Goal: Download file/media

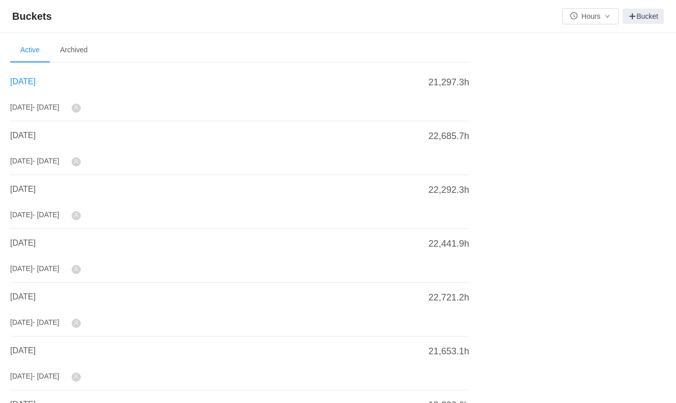
click at [33, 84] on span "[DATE]" at bounding box center [22, 81] width 25 height 9
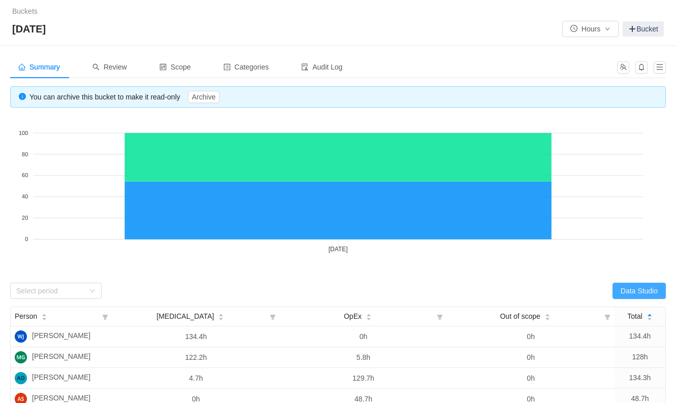
click at [638, 283] on button "Data Studio" at bounding box center [639, 291] width 53 height 16
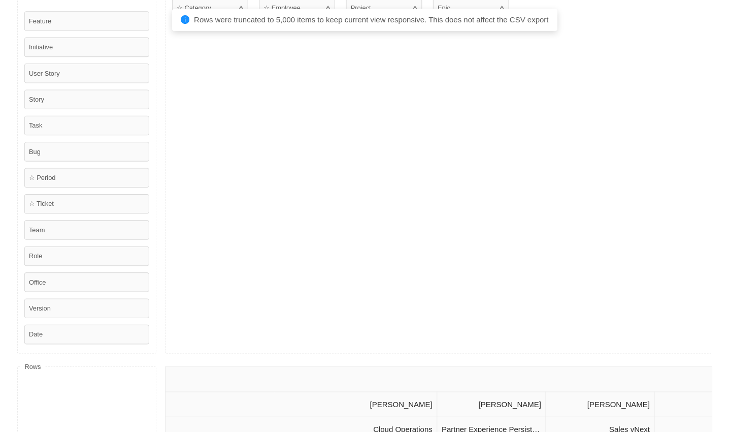
scroll to position [63, 0]
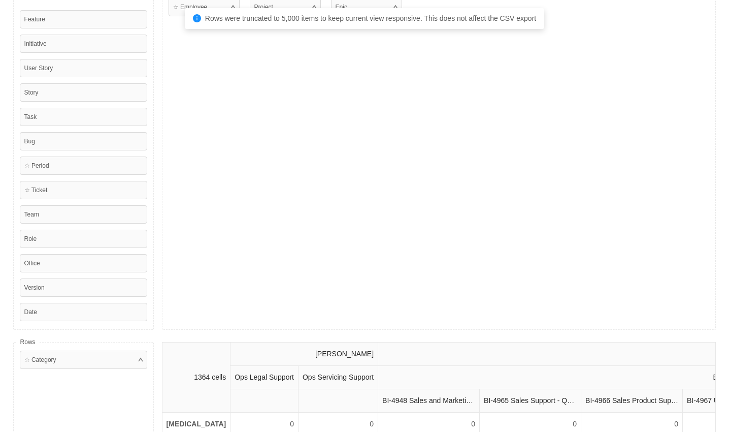
click at [247, 162] on div "☆ Employee Project Epic" at bounding box center [439, 159] width 555 height 340
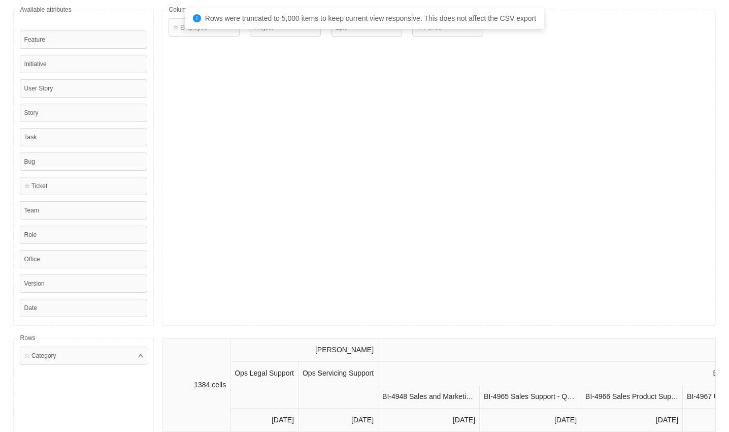
scroll to position [0, 0]
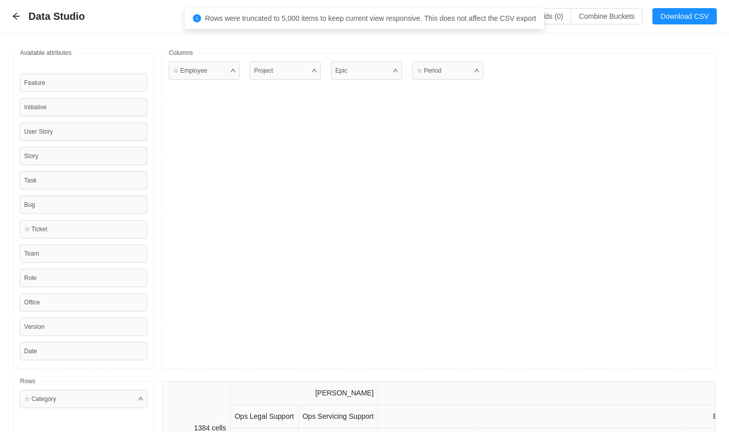
click at [348, 265] on div "Epic" at bounding box center [368, 210] width 75 height 299
click at [679, 13] on button "Download CSV" at bounding box center [685, 16] width 65 height 16
click at [211, 143] on div "☆ Employee" at bounding box center [206, 210] width 75 height 299
click at [559, 57] on div "☆ Employee Project Epic ☆ Period" at bounding box center [439, 211] width 555 height 316
click at [630, 14] on button "Combine Buckets (0)" at bounding box center [607, 16] width 72 height 16
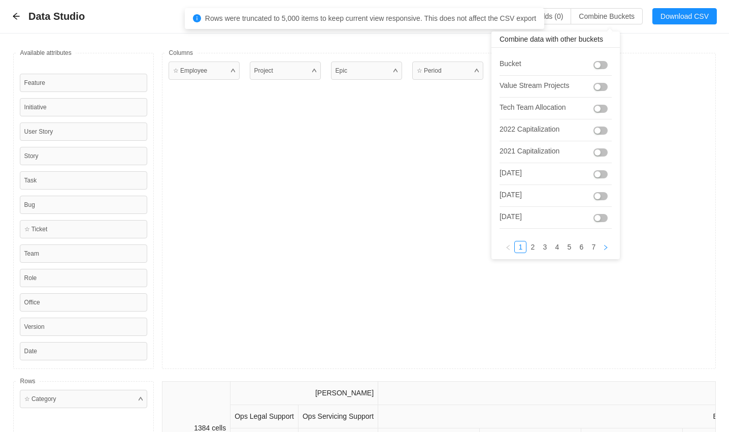
click at [604, 250] on link at bounding box center [606, 247] width 12 height 12
click at [604, 250] on link at bounding box center [603, 247] width 12 height 12
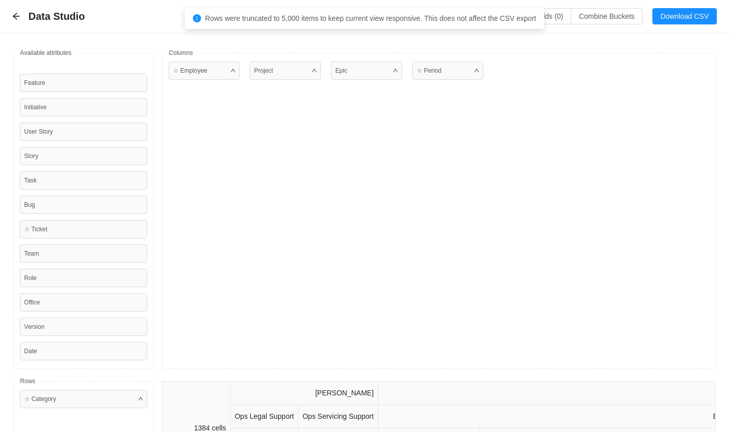
click at [241, 217] on div "☆ Employee" at bounding box center [206, 210] width 75 height 299
click at [15, 16] on icon "icon: arrow-left" at bounding box center [16, 16] width 8 height 8
